Goal: Find specific page/section: Find specific page/section

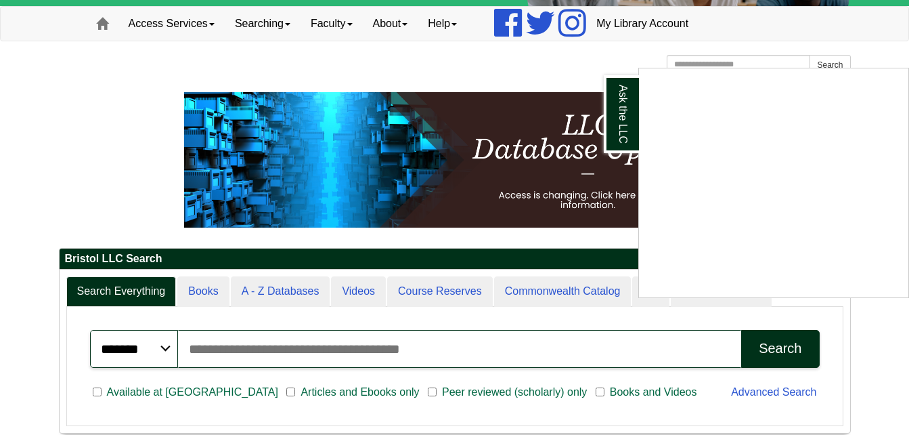
scroll to position [162, 0]
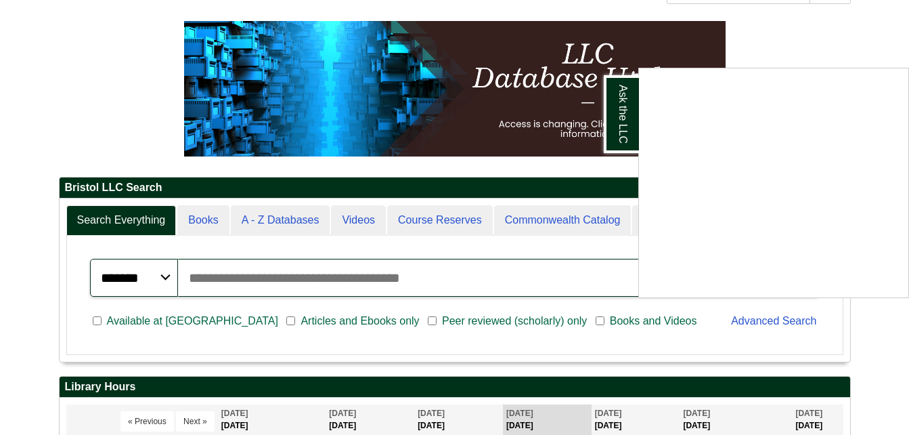
click at [297, 215] on div "Ask the LLC" at bounding box center [454, 217] width 909 height 435
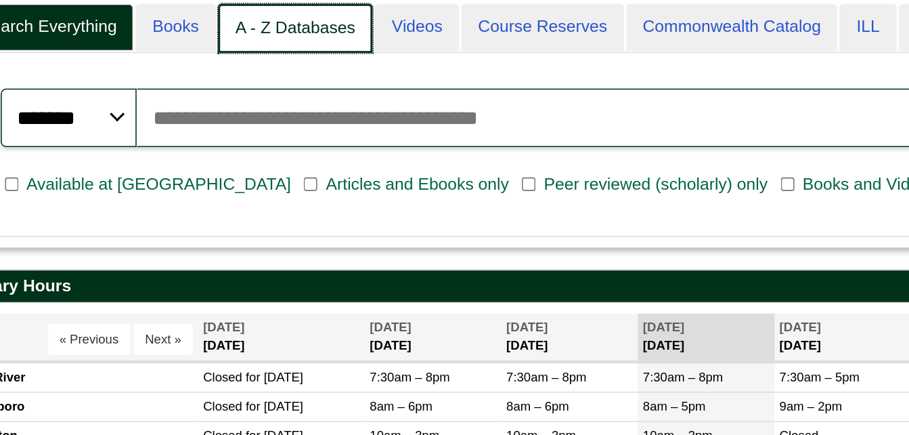
scroll to position [7, 7]
click at [300, 19] on link "A - Z Databases" at bounding box center [281, 19] width 101 height 32
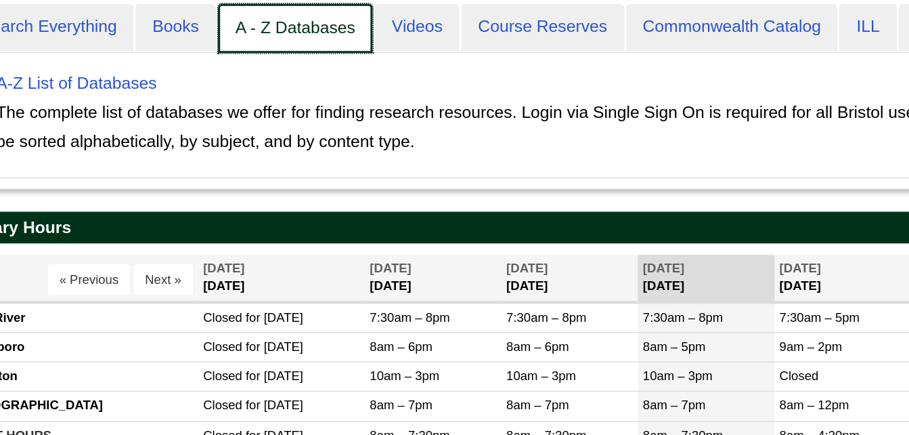
click at [300, 19] on link "A - Z Databases" at bounding box center [281, 19] width 101 height 32
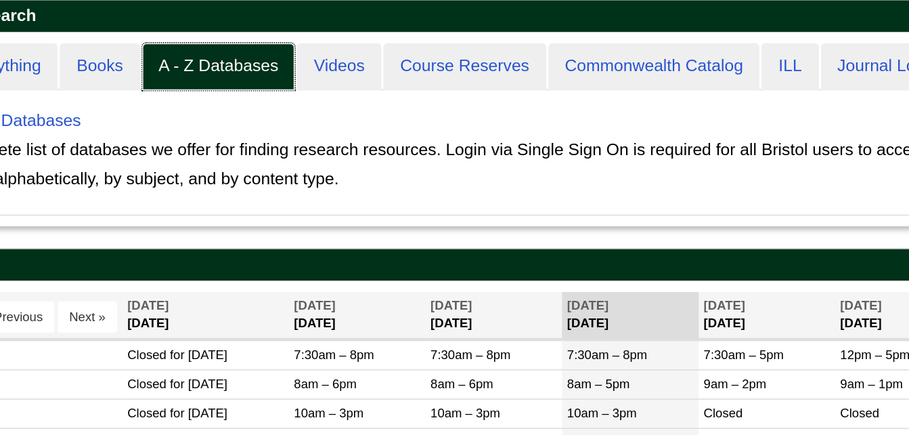
scroll to position [125, 791]
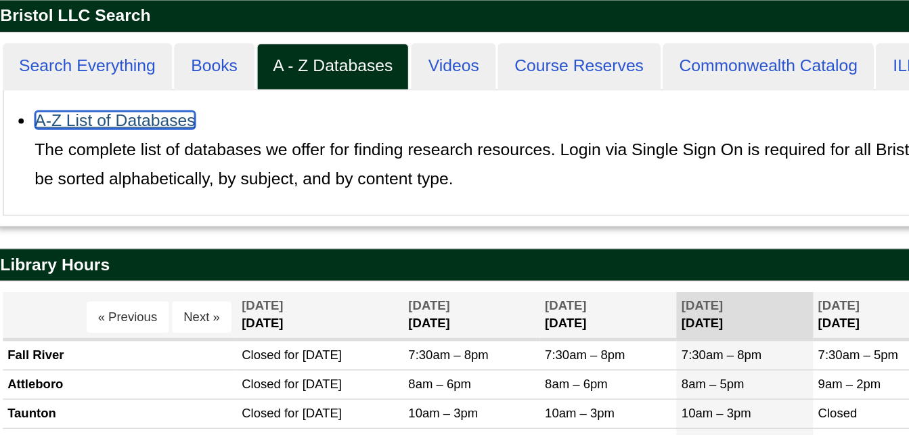
click at [167, 126] on link "A-Z List of Databases" at bounding box center [139, 131] width 104 height 12
